Goal: Information Seeking & Learning: Find specific fact

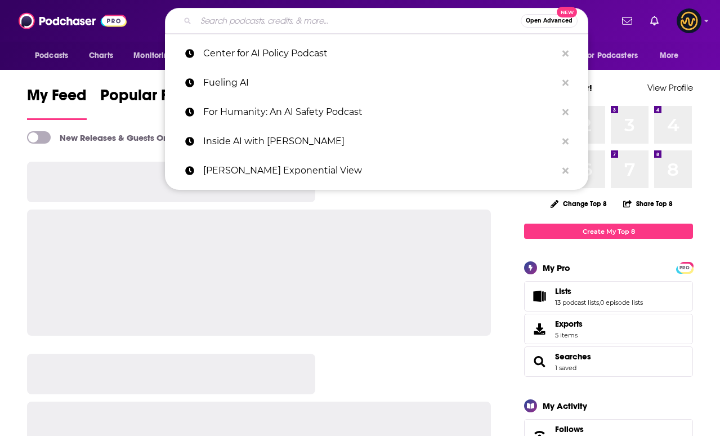
click at [261, 20] on input "Search podcasts, credits, & more..." at bounding box center [358, 21] width 325 height 18
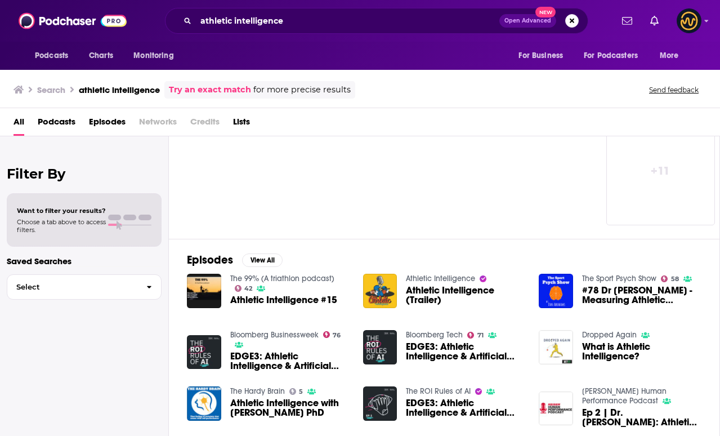
scroll to position [191, 0]
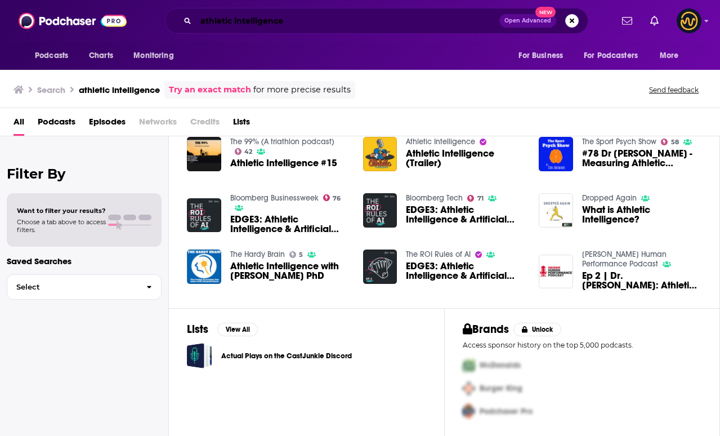
click at [300, 20] on input "athletic intelligence" at bounding box center [348, 21] width 304 height 18
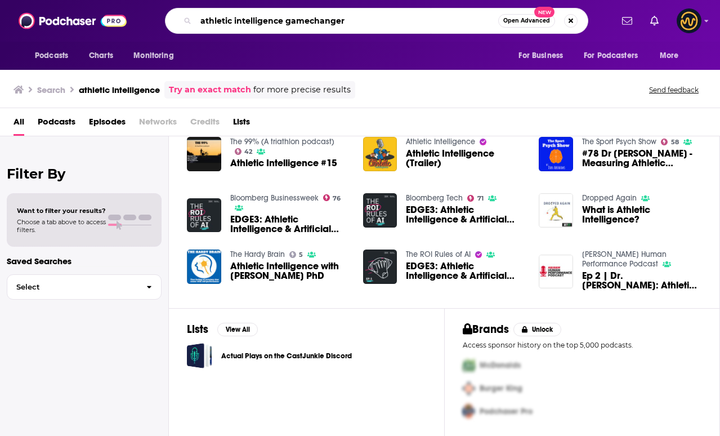
type input "athletic intelligence gamechanger"
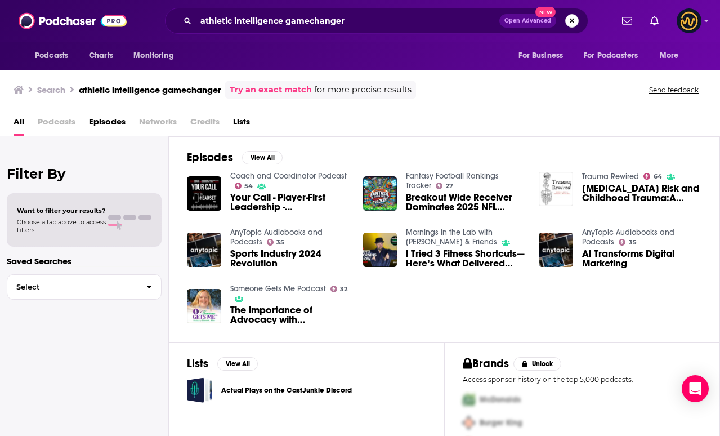
click at [569, 20] on button "Search podcasts, credits, & more..." at bounding box center [572, 21] width 14 height 14
